Goal: Task Accomplishment & Management: Manage account settings

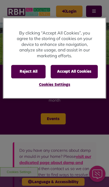
click at [84, 69] on button "Accept All Cookies" at bounding box center [74, 71] width 47 height 13
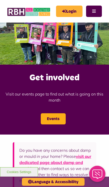
click at [70, 12] on link "Login" at bounding box center [69, 11] width 26 height 11
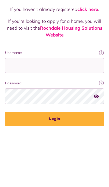
scroll to position [60, 0]
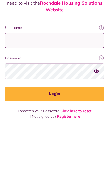
type input "**********"
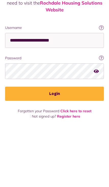
click at [54, 147] on button "Login" at bounding box center [54, 154] width 99 height 14
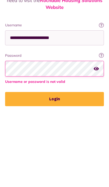
scroll to position [17, 0]
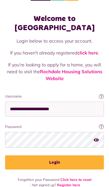
click at [56, 156] on button "Login" at bounding box center [54, 163] width 99 height 14
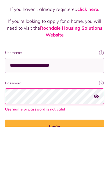
click at [74, 86] on link "Rochdale Housing Solutions Website" at bounding box center [71, 92] width 62 height 13
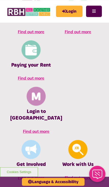
scroll to position [265, 0]
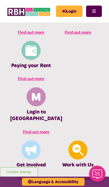
click at [46, 88] on img at bounding box center [36, 97] width 19 height 19
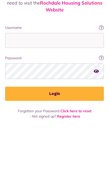
scroll to position [17, 0]
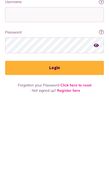
click at [73, 183] on link "Register here" at bounding box center [68, 185] width 23 height 5
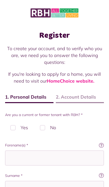
click at [44, 130] on label "No" at bounding box center [48, 127] width 27 height 15
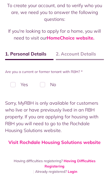
scroll to position [38, 0]
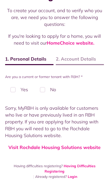
click at [15, 90] on label "Yes" at bounding box center [19, 89] width 28 height 15
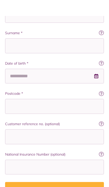
scroll to position [159, 0]
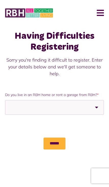
click at [103, 13] on button "Menu" at bounding box center [98, 13] width 11 height 16
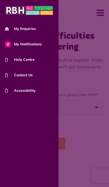
click at [36, 28] on link "My Enquiries" at bounding box center [29, 28] width 58 height 15
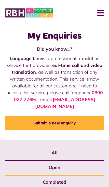
click at [101, 92] on link "0800 027 7769" at bounding box center [58, 96] width 89 height 13
